Goal: Complete application form

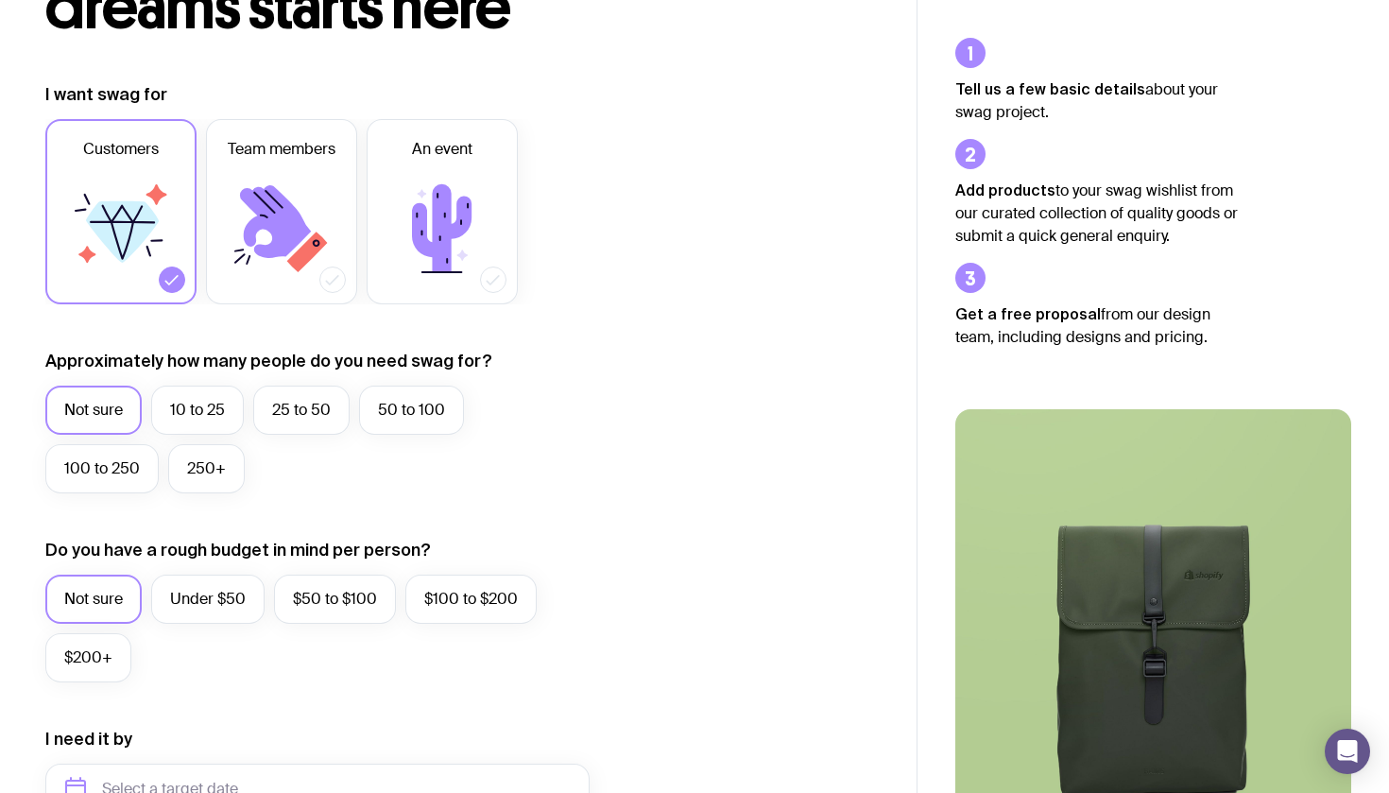
scroll to position [212, 0]
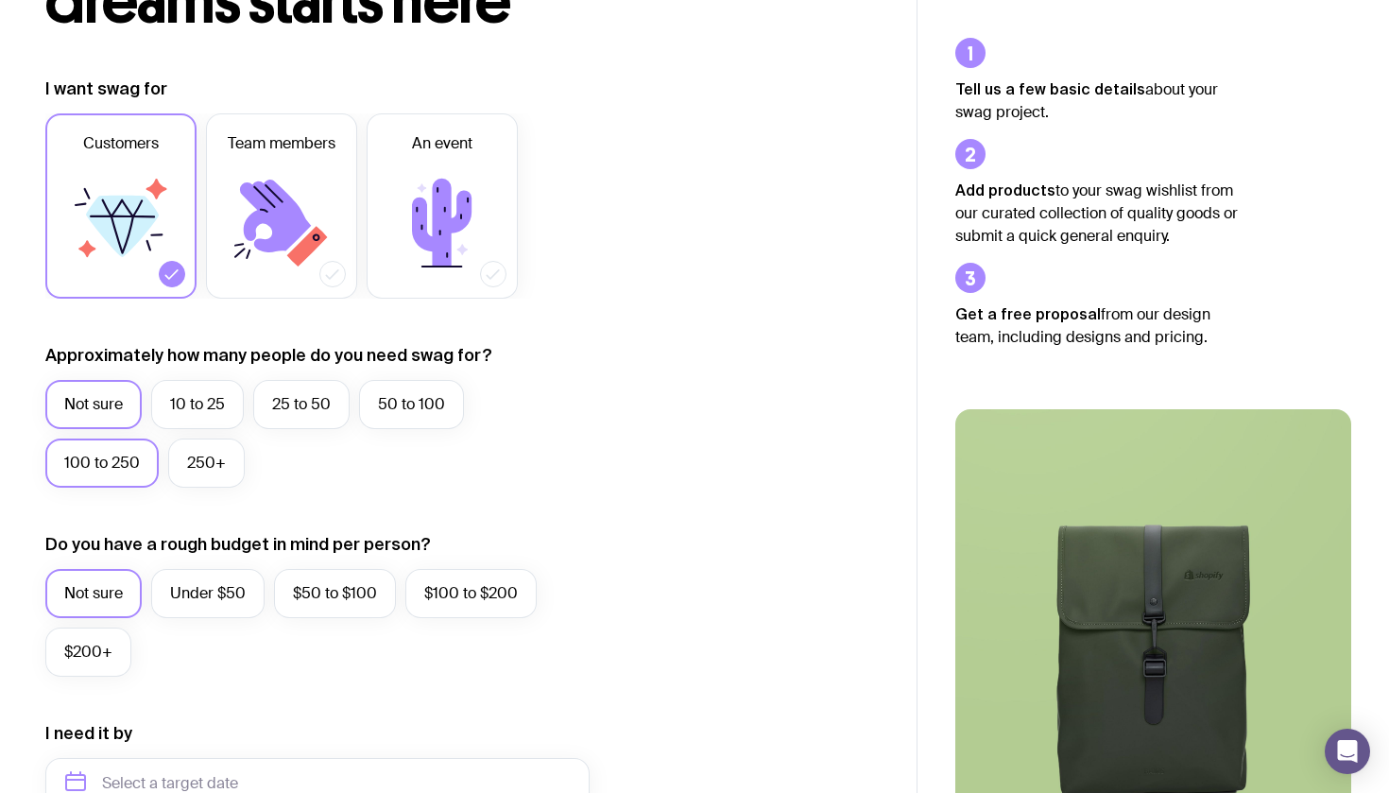
click at [109, 458] on label "100 to 250" at bounding box center [101, 462] width 113 height 49
click at [0, 0] on input "100 to 250" at bounding box center [0, 0] width 0 height 0
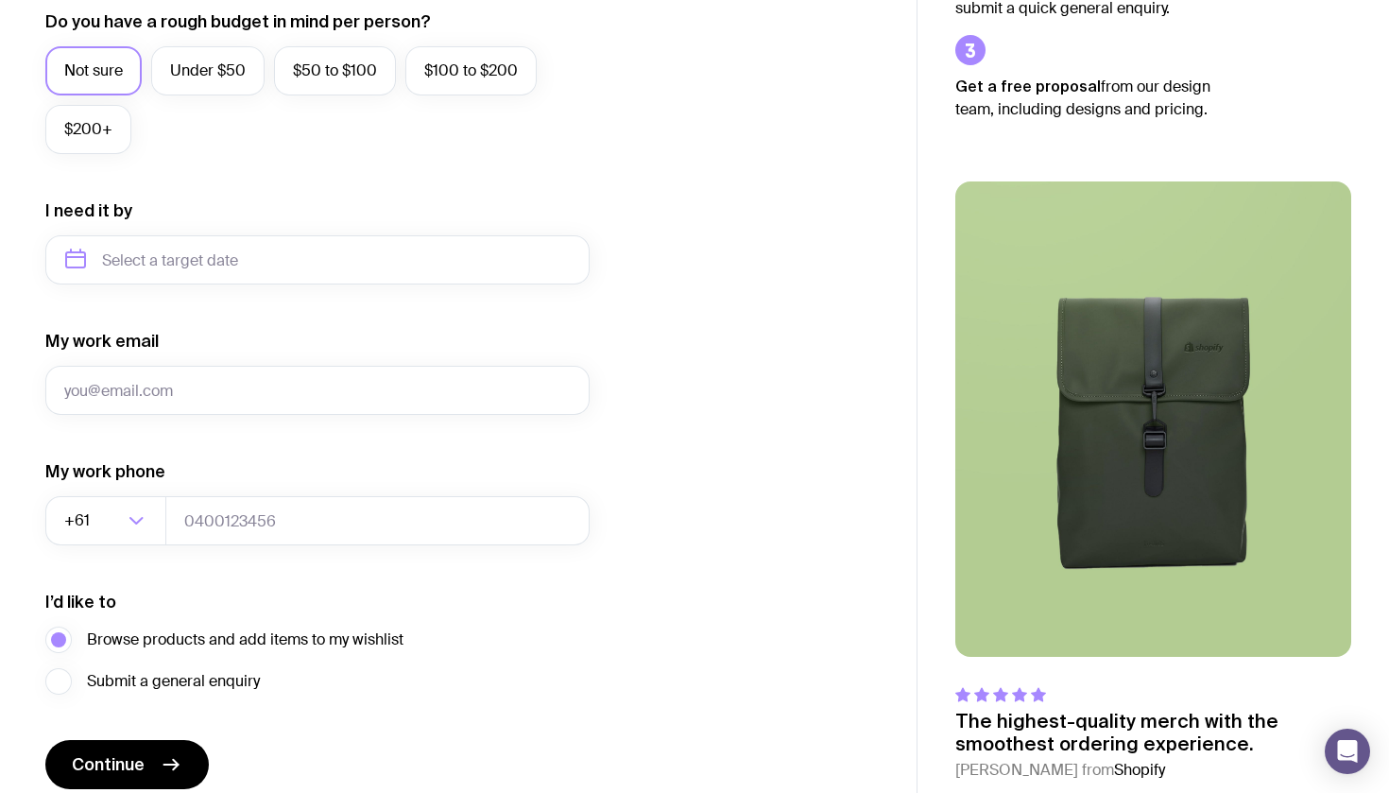
scroll to position [760, 0]
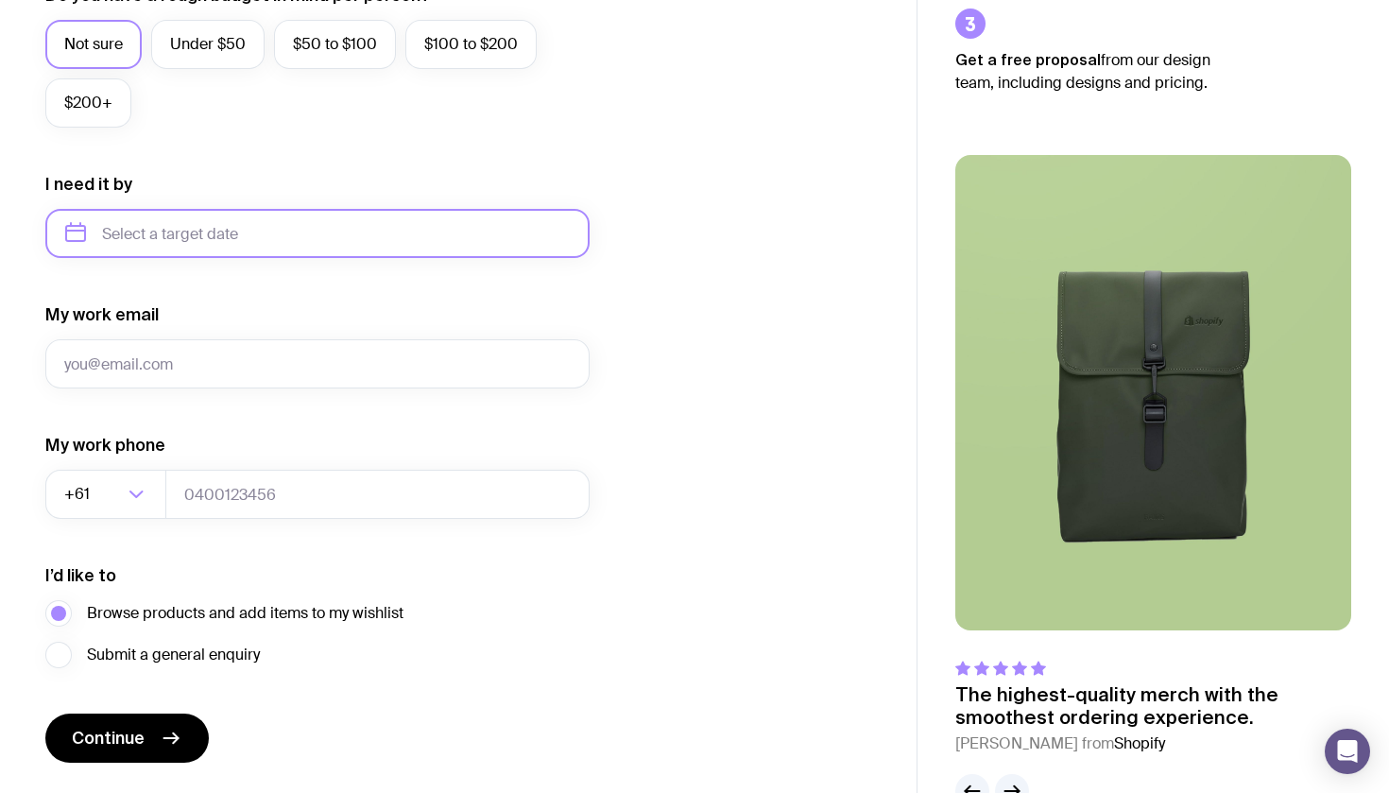
click at [196, 235] on input "text" at bounding box center [317, 233] width 544 height 49
click at [253, 299] on icon "button" at bounding box center [257, 297] width 23 height 23
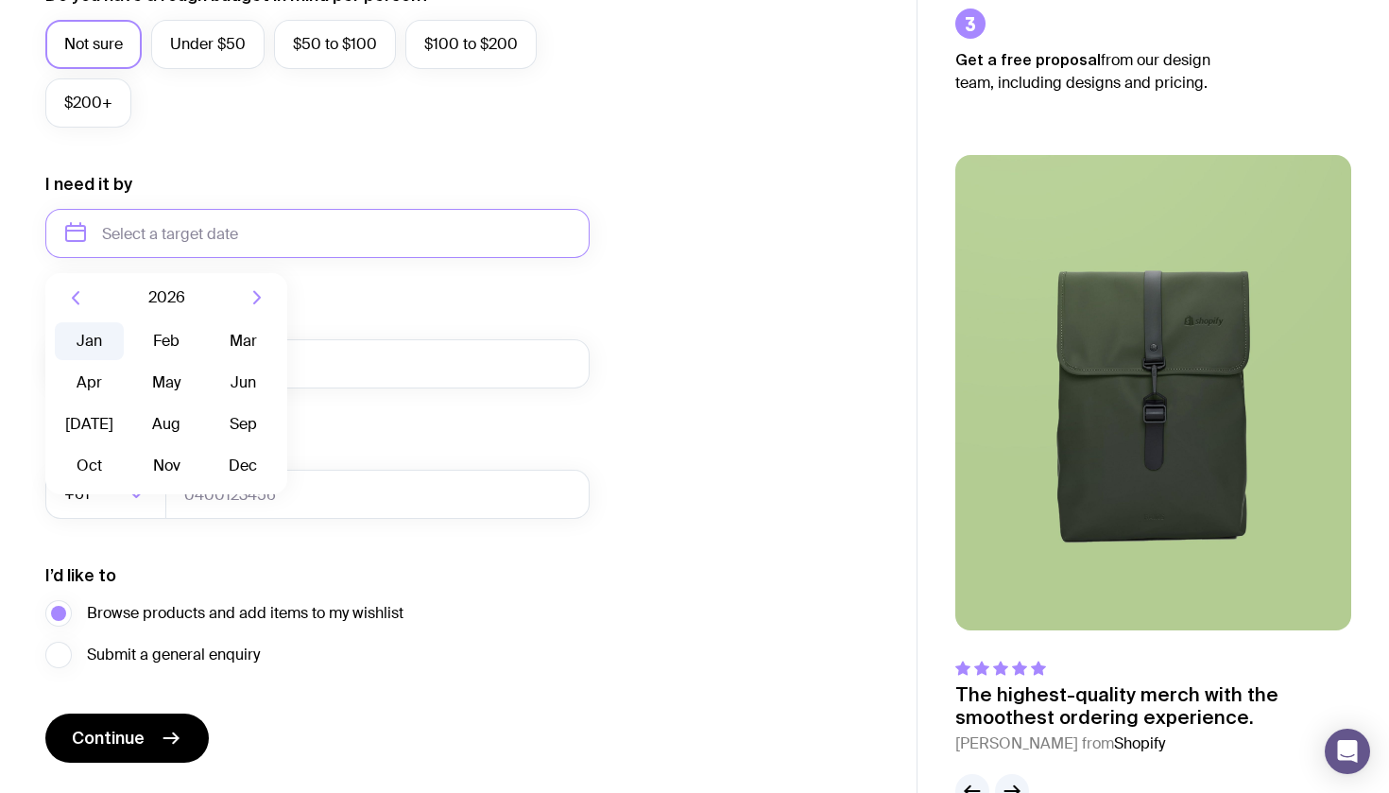
click at [95, 333] on button "Jan" at bounding box center [89, 341] width 69 height 38
type input "[DATE]"
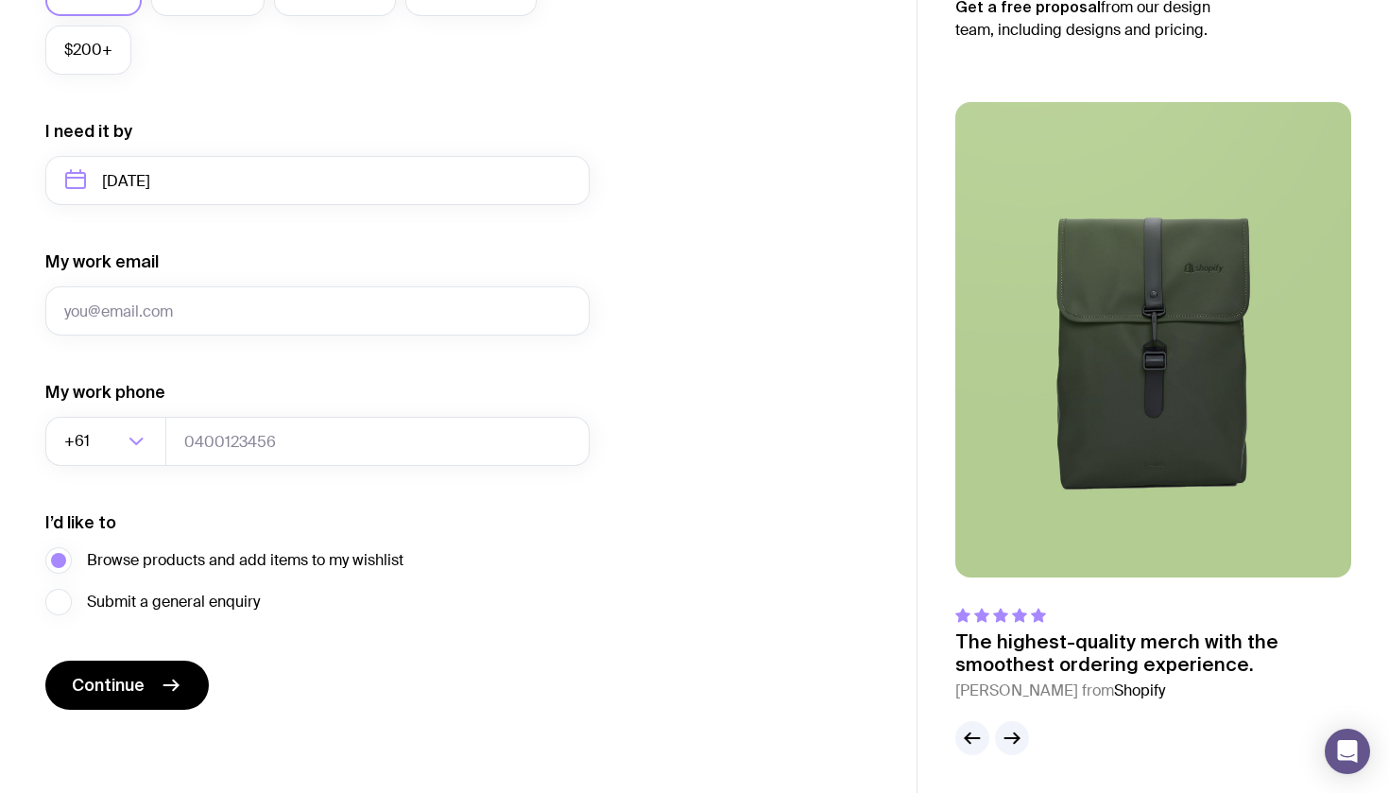
scroll to position [813, 0]
click at [154, 683] on button "Continue" at bounding box center [126, 684] width 163 height 49
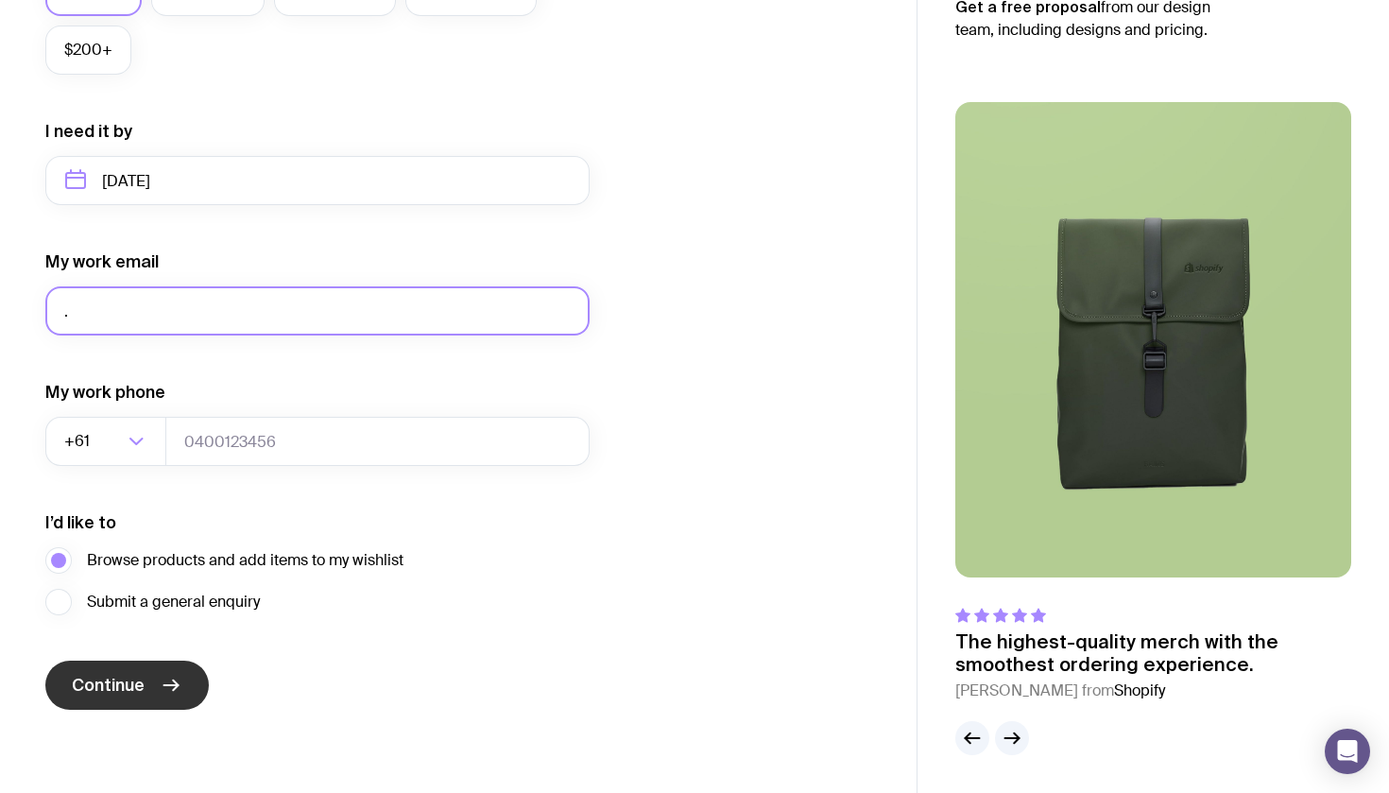
type input "."
click at [143, 693] on span "Continue" at bounding box center [108, 685] width 73 height 23
click at [135, 328] on input "." at bounding box center [317, 310] width 544 height 49
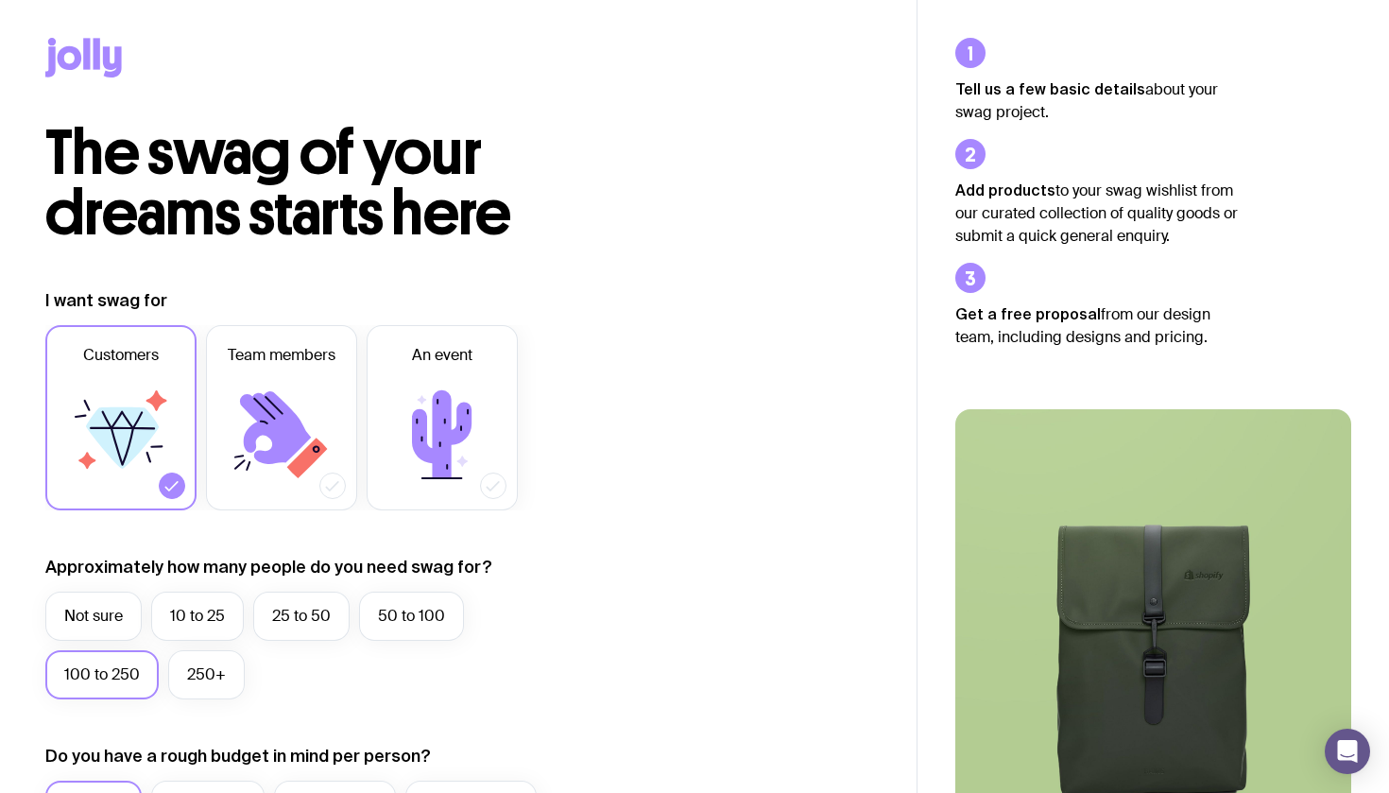
scroll to position [0, 0]
